Goal: Check status: Check status

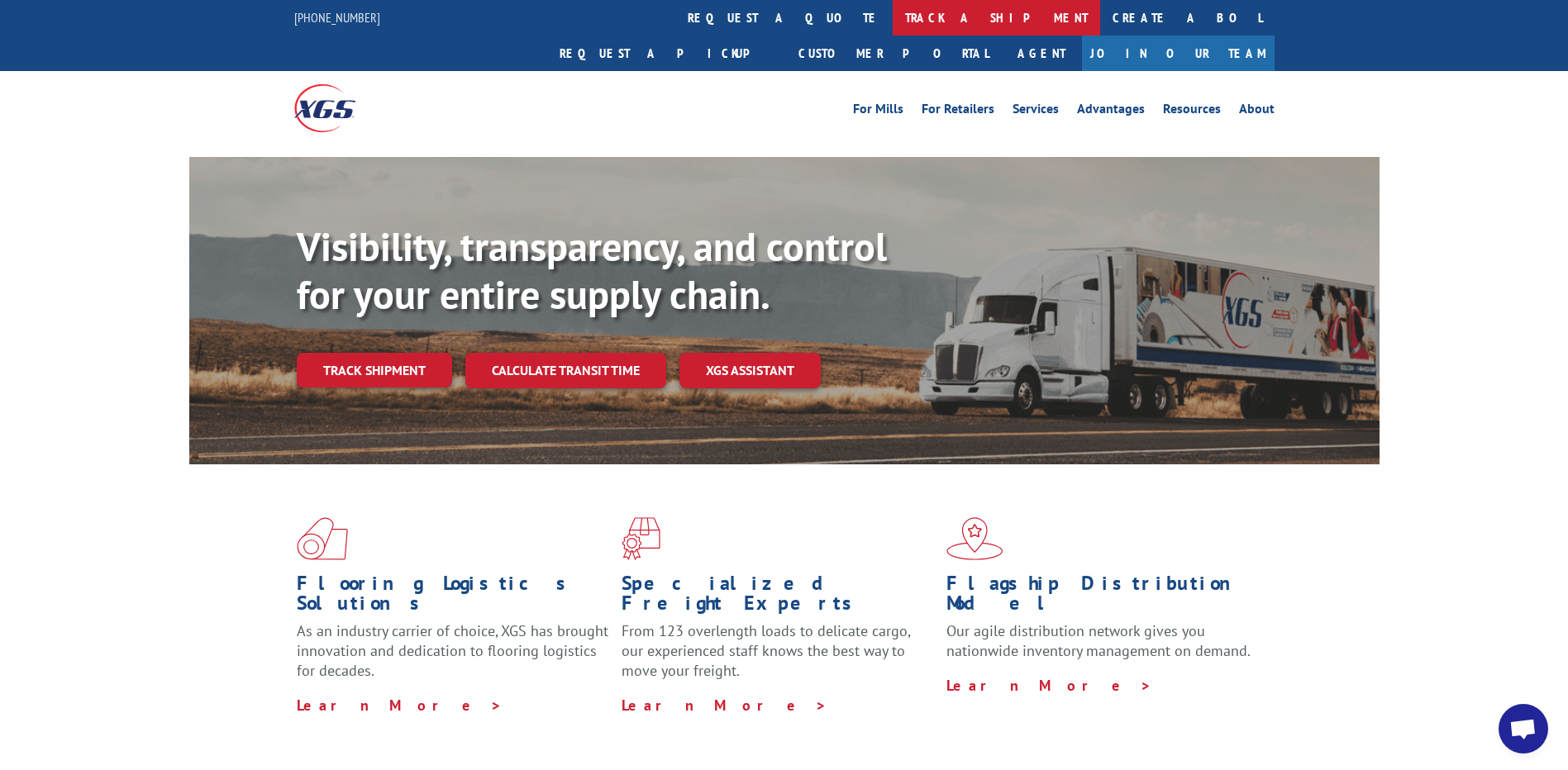
click at [893, 17] on link "track a shipment" at bounding box center [997, 18] width 207 height 36
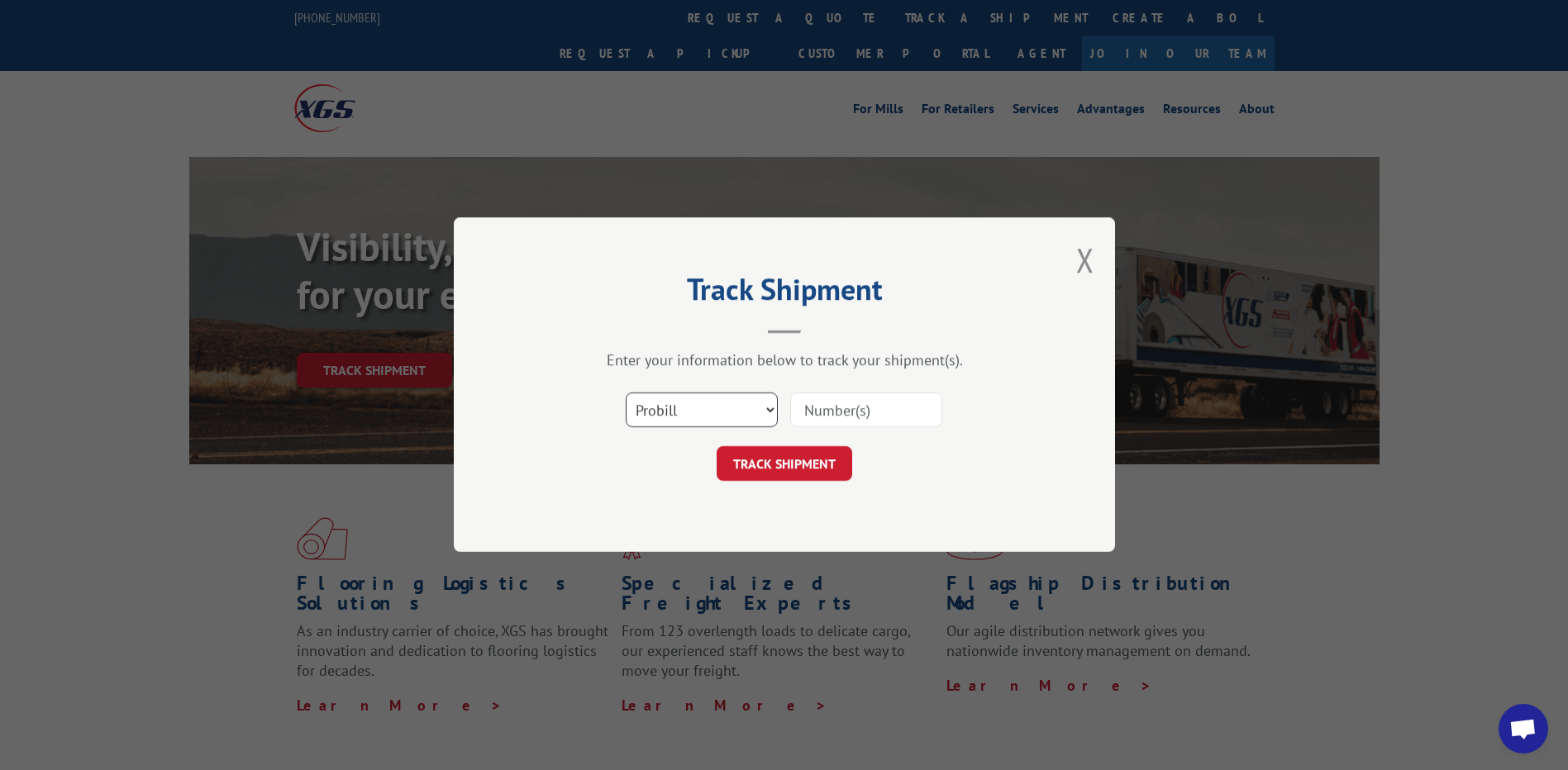
click at [754, 415] on select "Select category... Probill BOL PO" at bounding box center [702, 410] width 152 height 35
select select "po"
click at [626, 393] on select "Select category... Probill BOL PO" at bounding box center [702, 410] width 152 height 35
click at [814, 409] on input at bounding box center [866, 410] width 152 height 35
paste input "62504983"
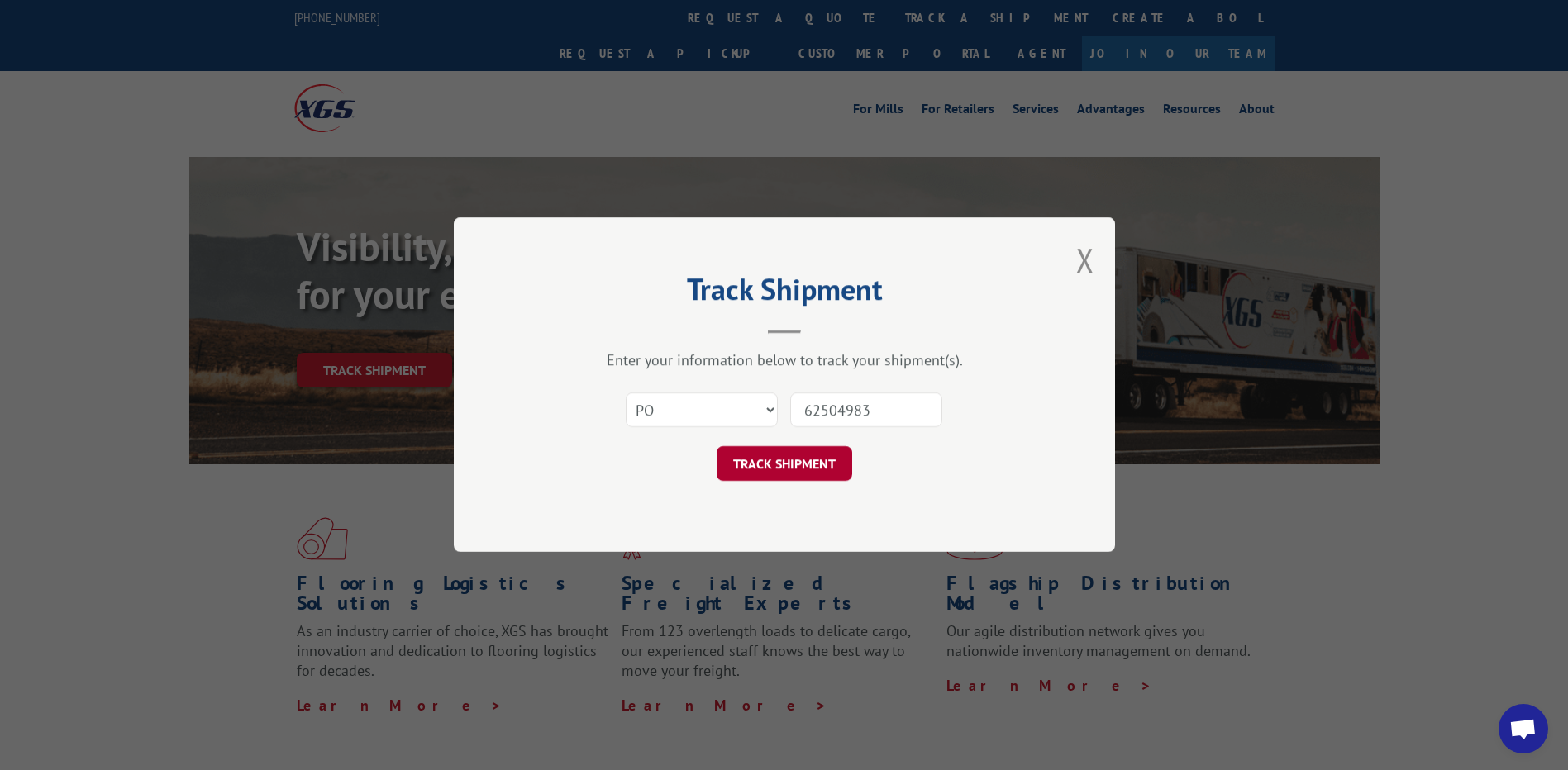
type input "62504983"
click at [778, 470] on button "TRACK SHIPMENT" at bounding box center [785, 464] width 135 height 35
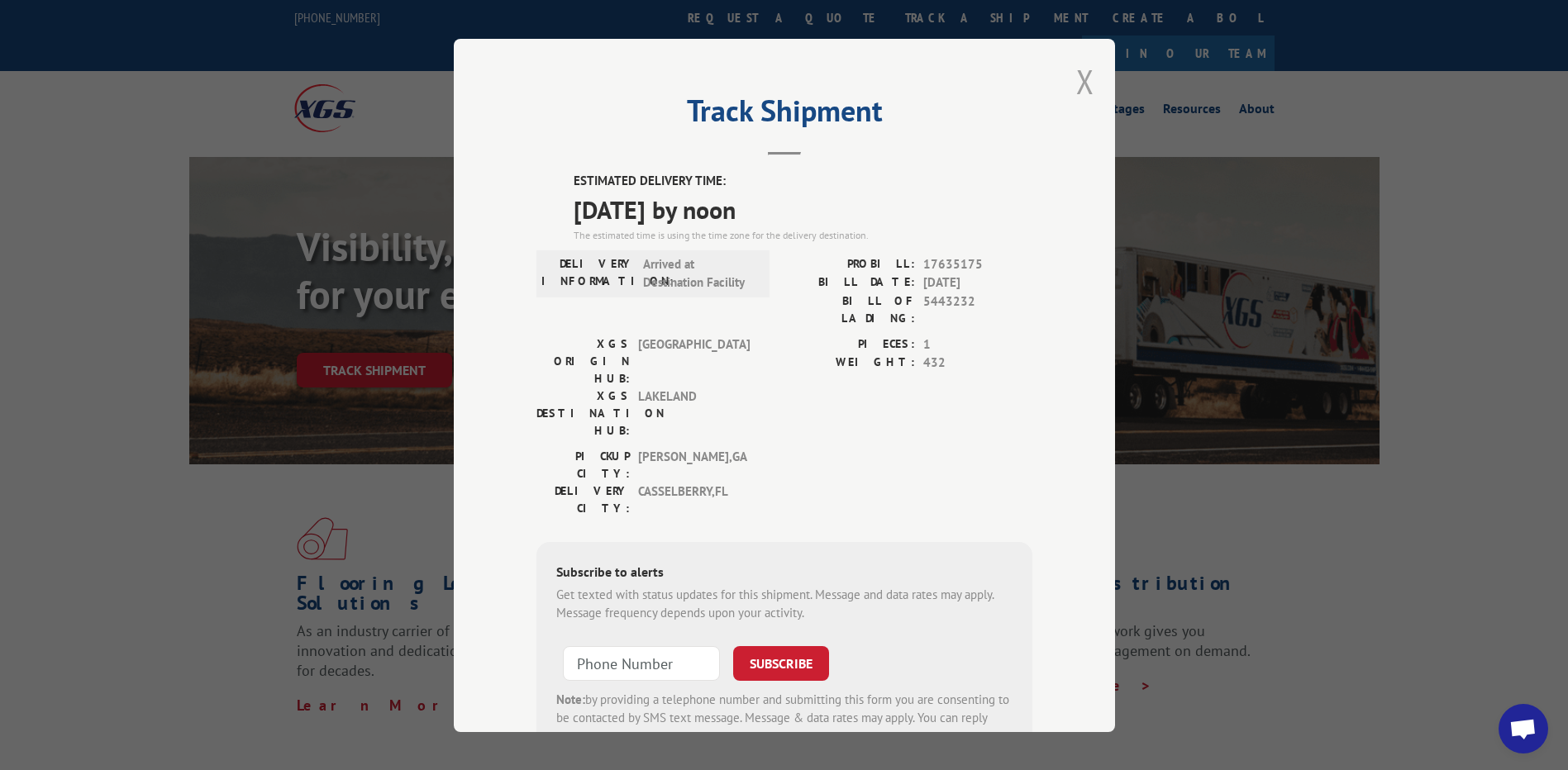
click at [1076, 78] on button "Close modal" at bounding box center [1085, 81] width 18 height 44
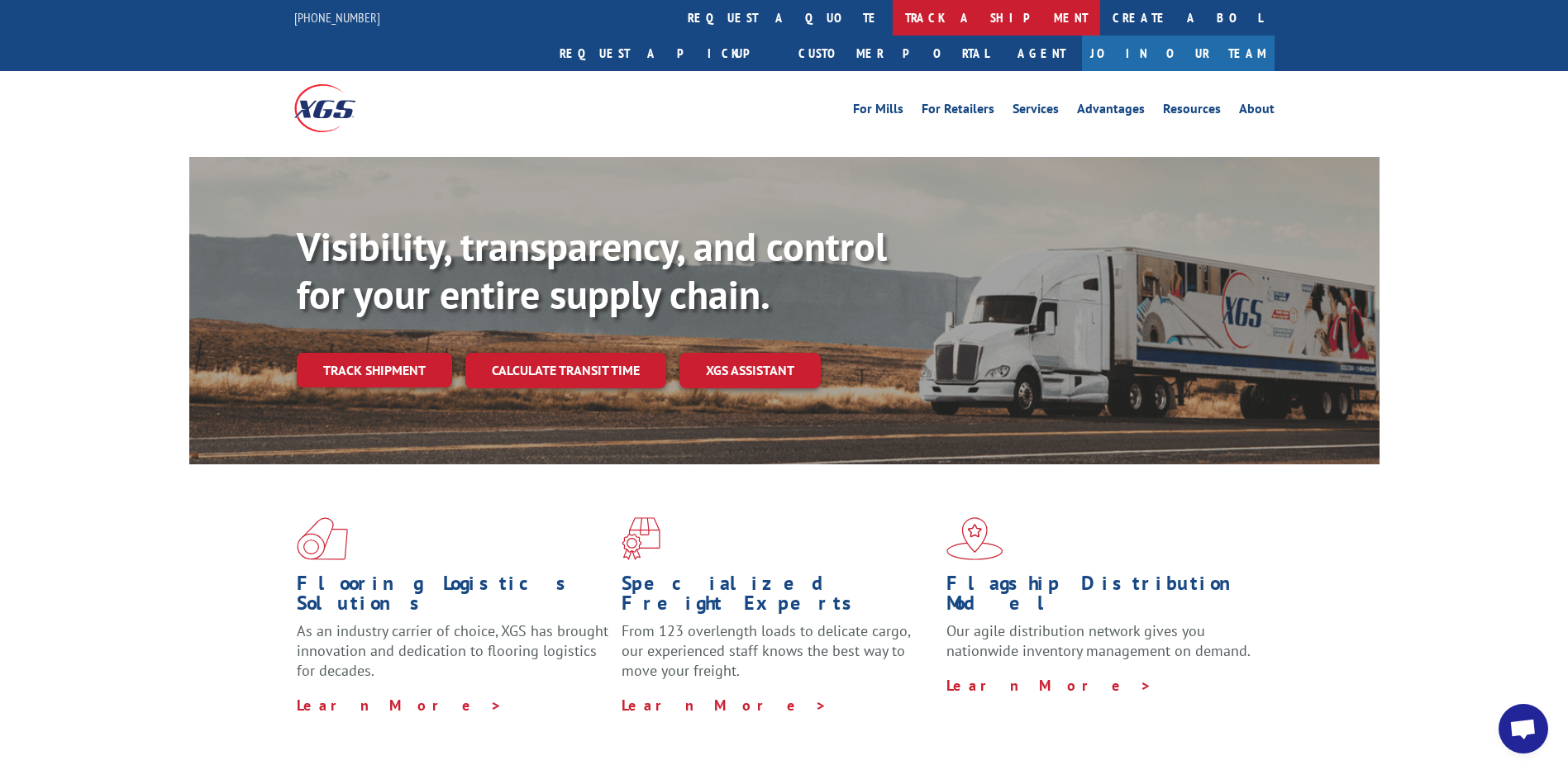
click at [893, 18] on link "track a shipment" at bounding box center [997, 18] width 207 height 36
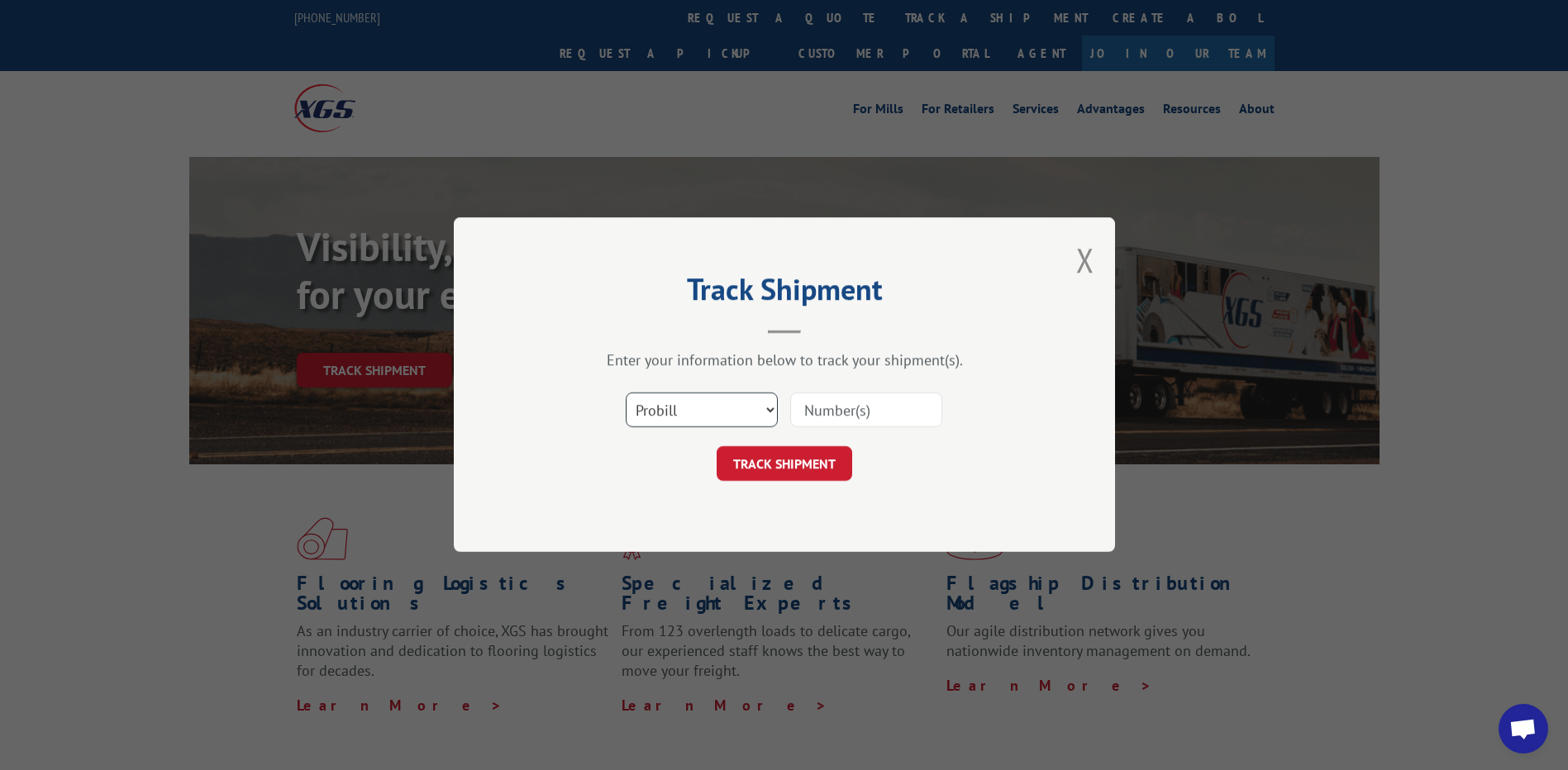
click at [758, 404] on select "Select category... Probill BOL PO" at bounding box center [702, 410] width 152 height 35
select select "po"
click at [626, 393] on select "Select category... Probill BOL PO" at bounding box center [702, 410] width 152 height 35
click at [832, 411] on input at bounding box center [866, 410] width 152 height 35
paste input "50549268"
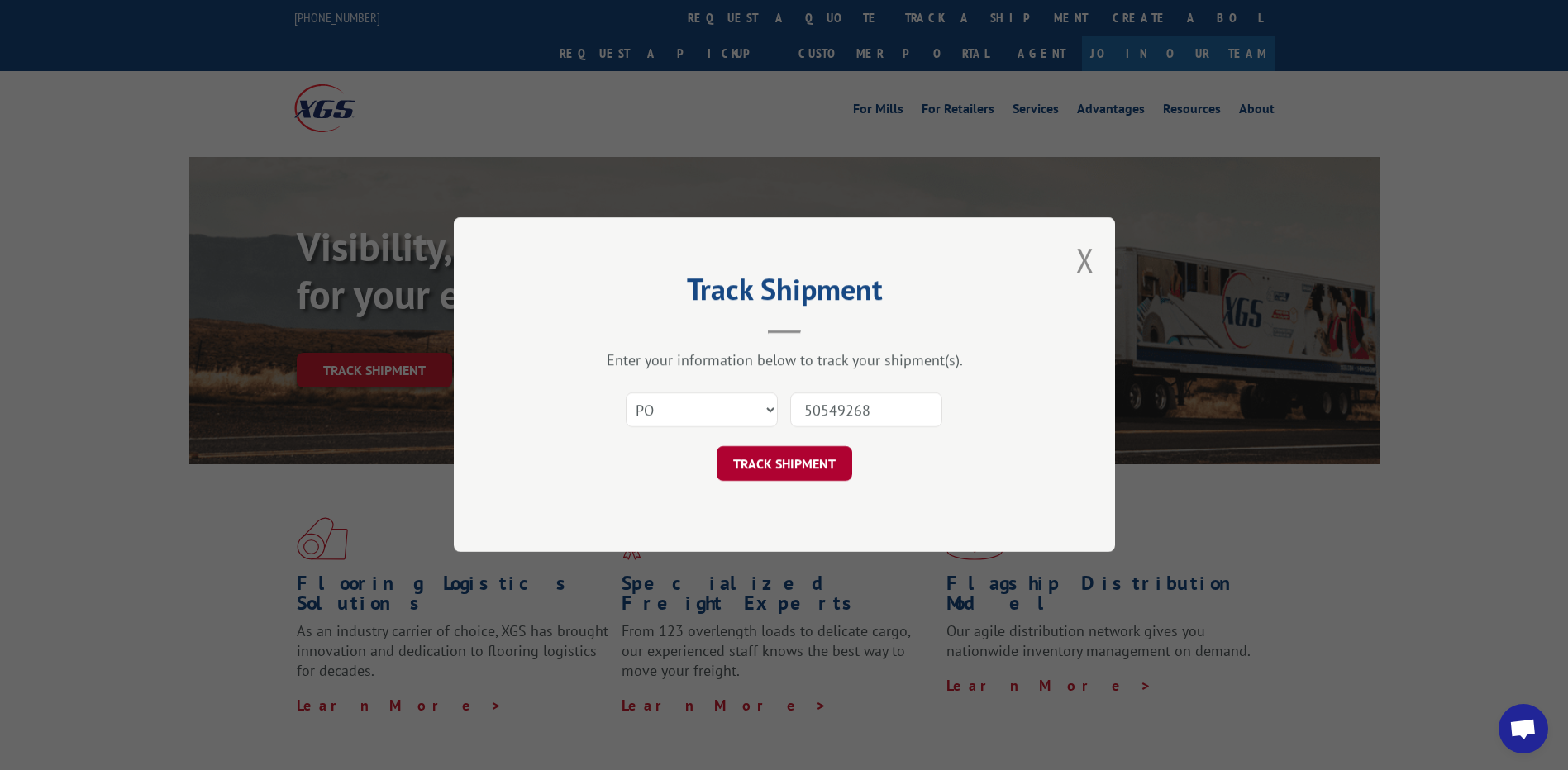
type input "50549268"
click at [781, 455] on button "TRACK SHIPMENT" at bounding box center [785, 464] width 135 height 35
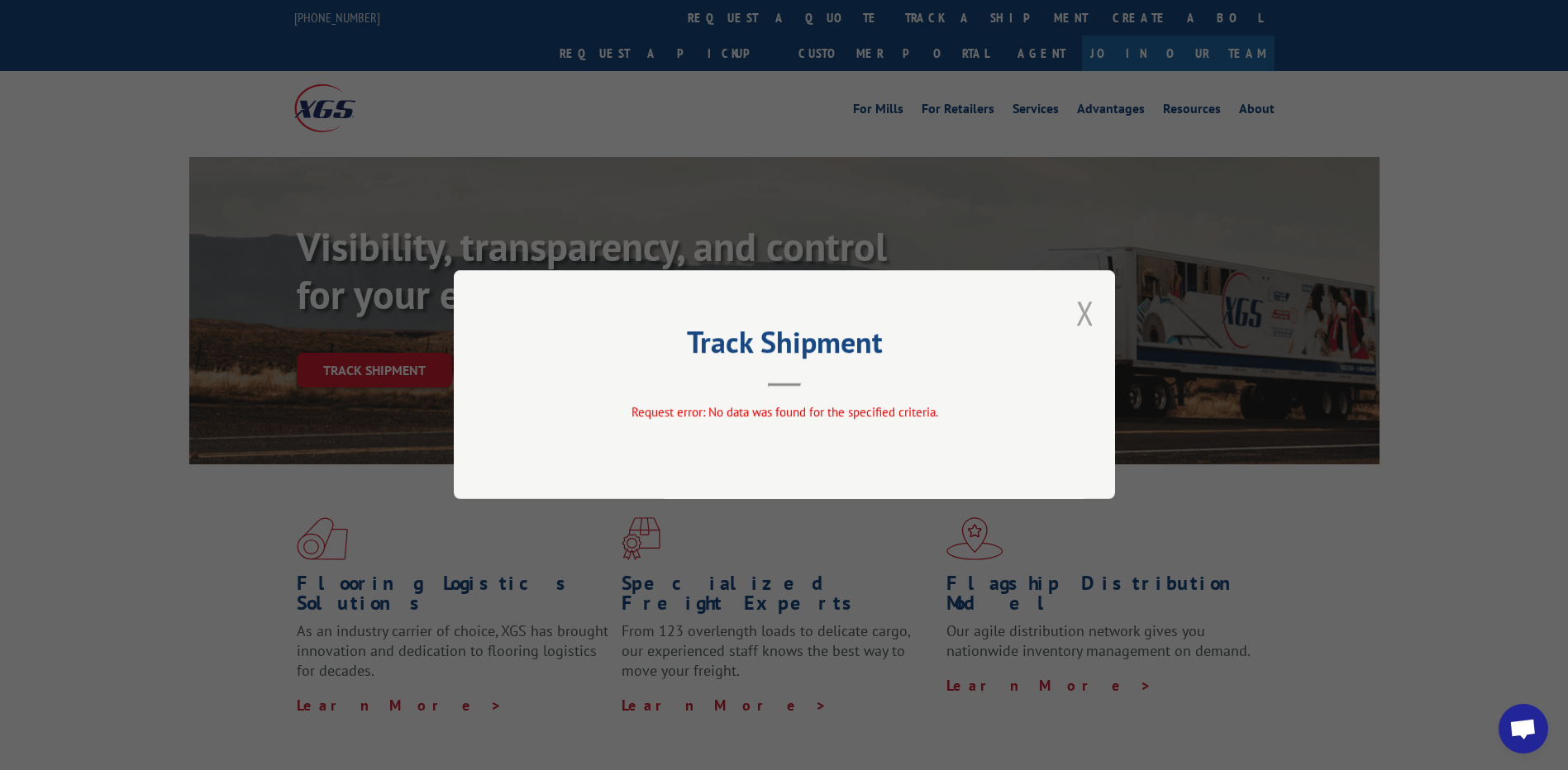
click at [1085, 316] on button "Close modal" at bounding box center [1085, 313] width 18 height 44
